Goal: Transaction & Acquisition: Book appointment/travel/reservation

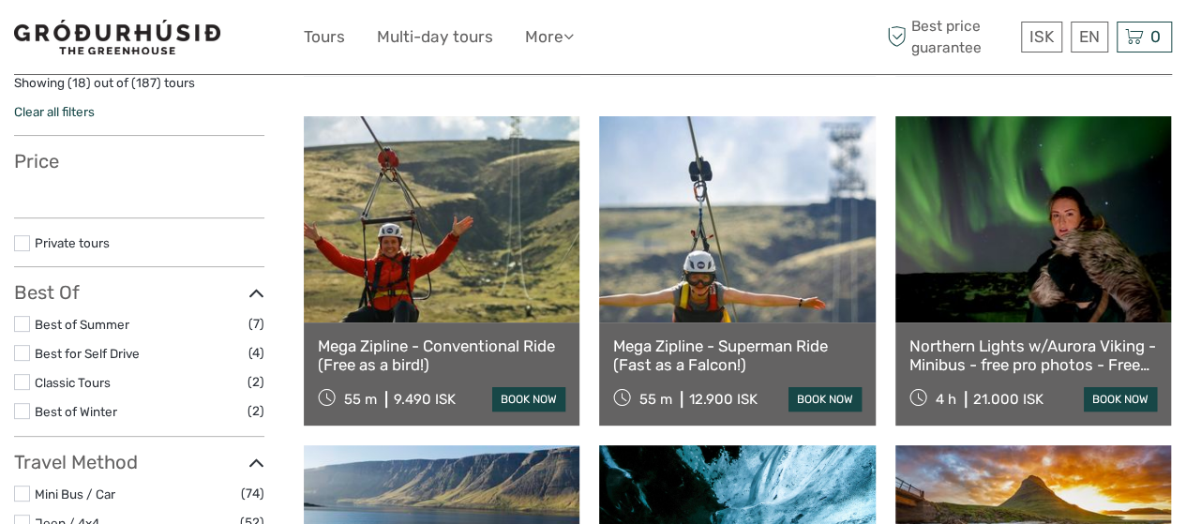
click at [708, 282] on link at bounding box center [737, 219] width 276 height 206
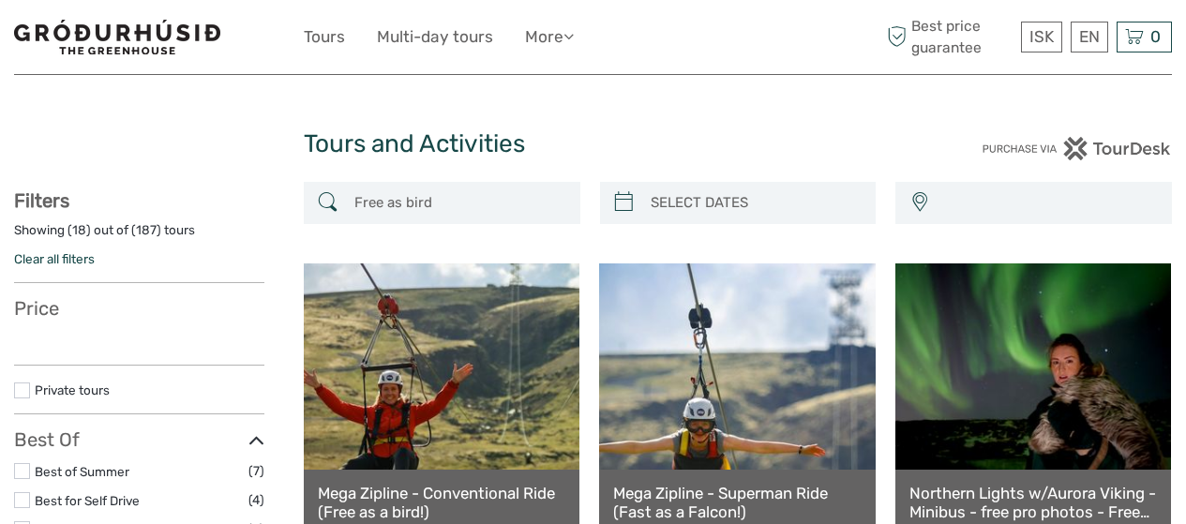
select select
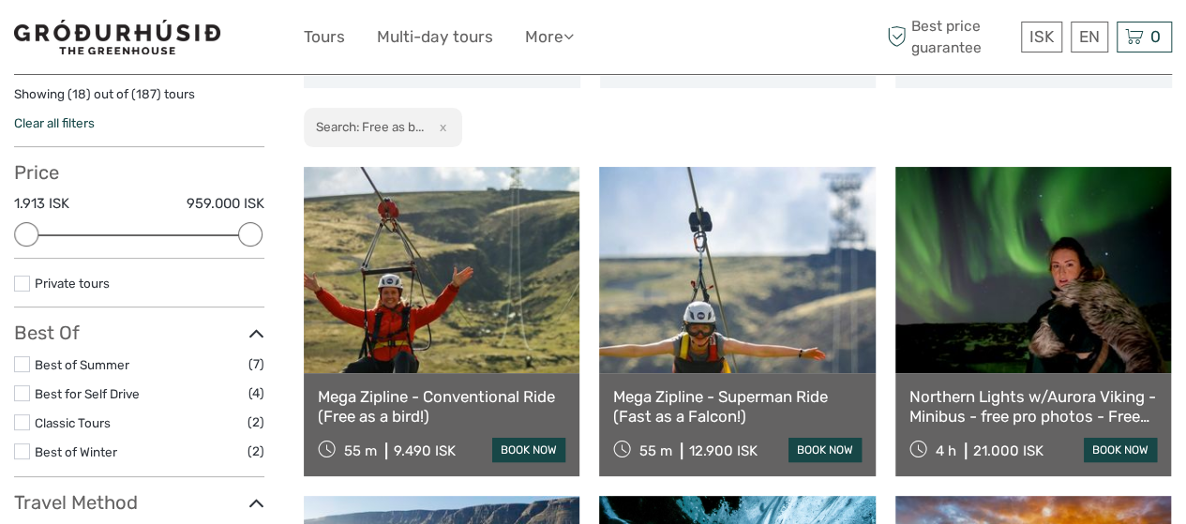
scroll to position [137, 0]
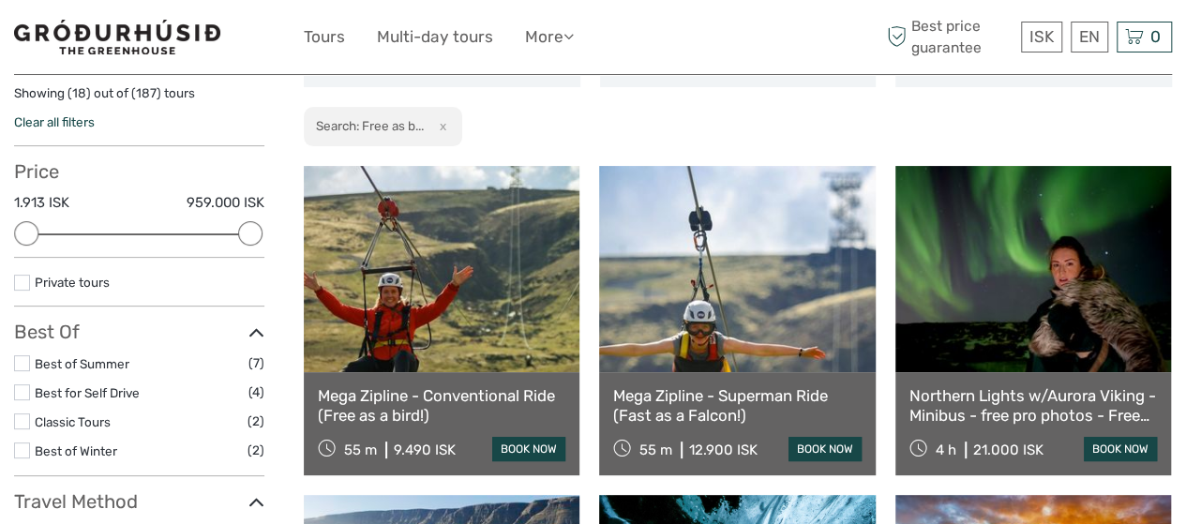
click at [720, 292] on link at bounding box center [737, 269] width 276 height 206
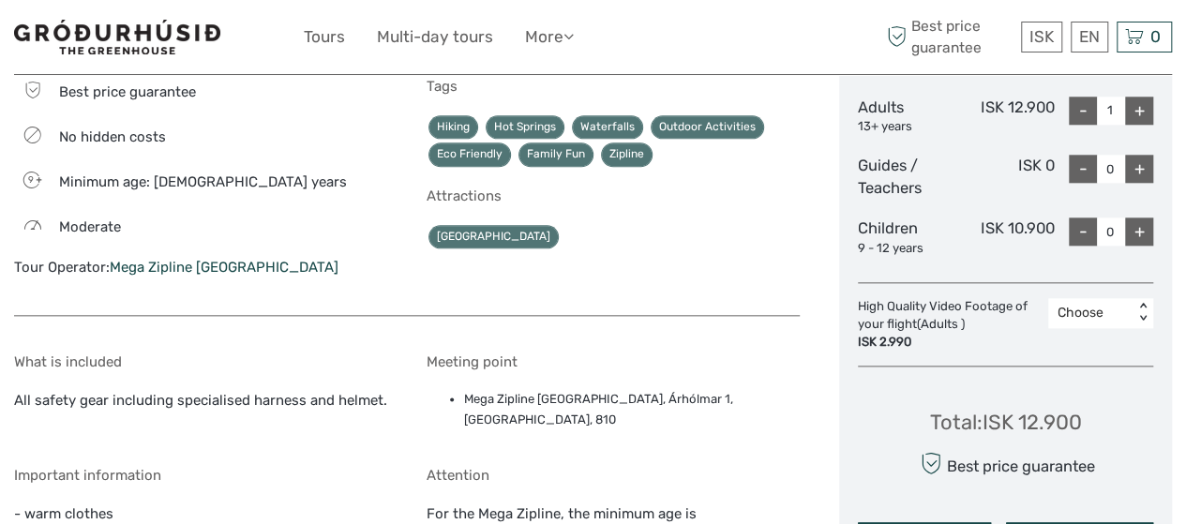
scroll to position [942, 0]
